Goal: Task Accomplishment & Management: Manage account settings

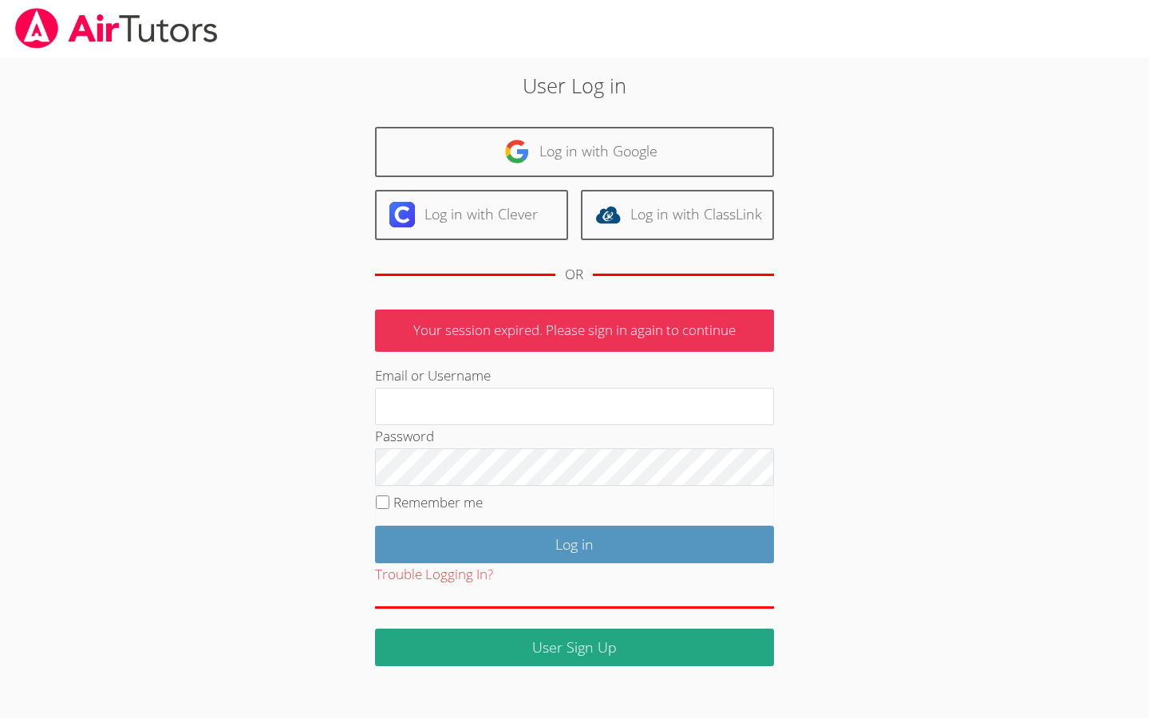
type input "[EMAIL_ADDRESS][DOMAIN_NAME]"
click at [386, 500] on input "Remember me" at bounding box center [383, 503] width 14 height 14
checkbox input "true"
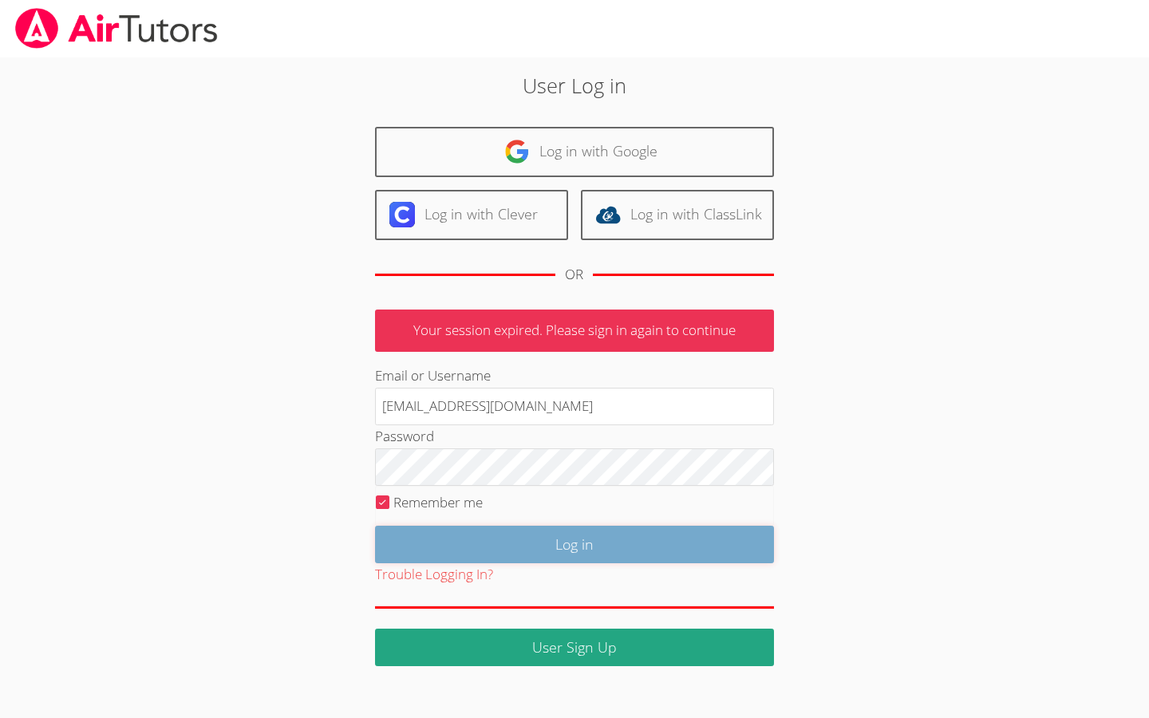
click at [470, 553] on input "Log in" at bounding box center [574, 545] width 399 height 38
